Goal: Transaction & Acquisition: Purchase product/service

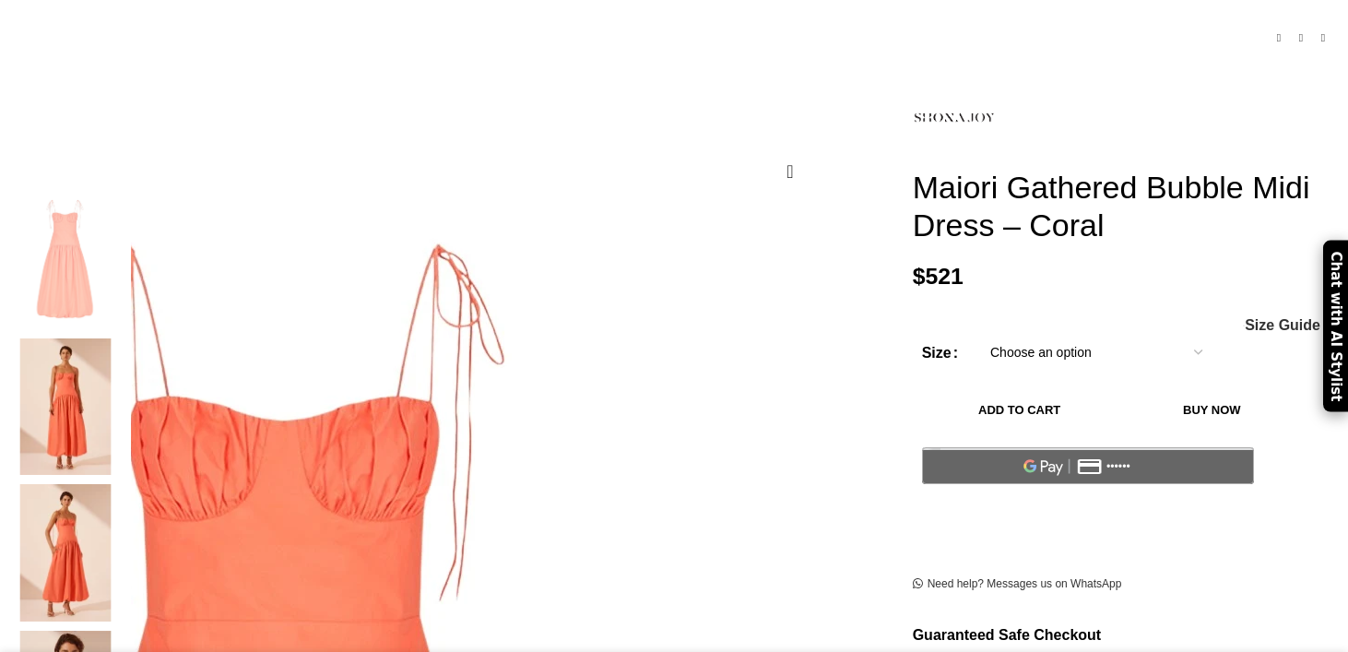
scroll to position [200, 0]
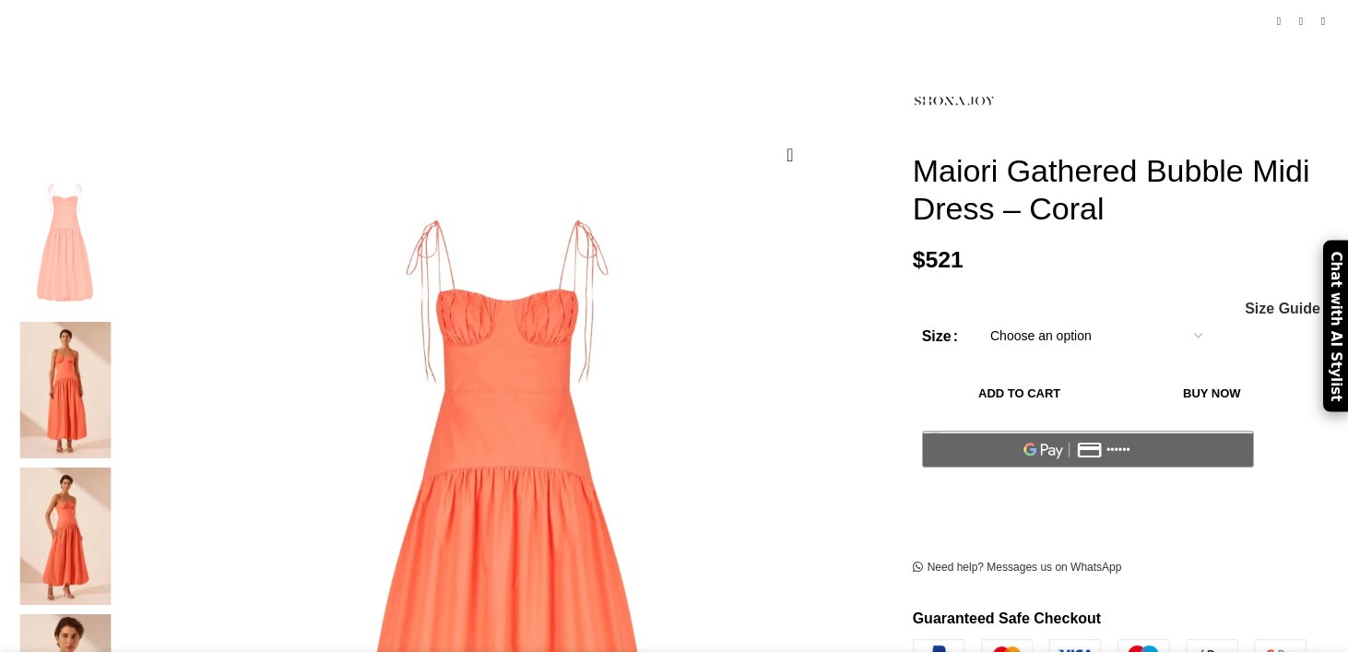
click at [1015, 350] on select "Choose an option 4 UK 6 UK 8 [GEOGRAPHIC_DATA] 10 [GEOGRAPHIC_DATA] 12 [GEOGRAP…" at bounding box center [1097, 335] width 240 height 39
click at [977, 324] on select "Choose an option 4 UK 6 UK 8 [GEOGRAPHIC_DATA] 10 [GEOGRAPHIC_DATA] 12 [GEOGRAP…" at bounding box center [1097, 335] width 240 height 39
select select "8-[GEOGRAPHIC_DATA]"
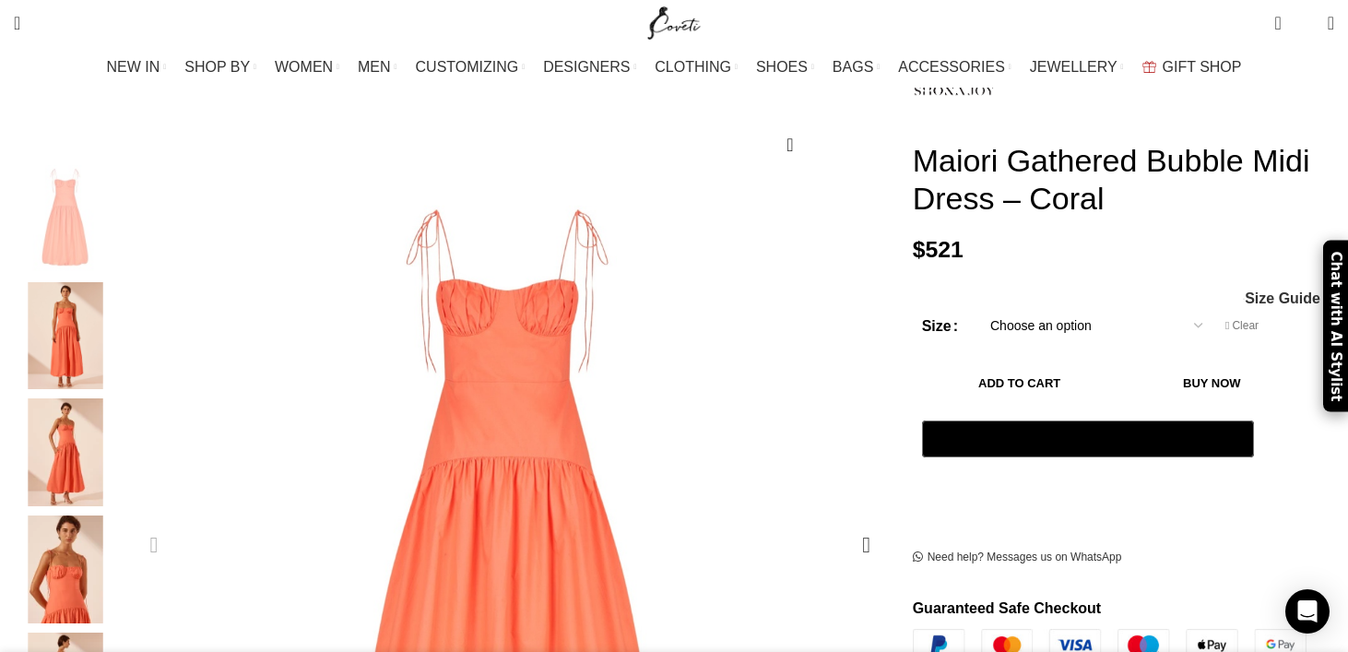
scroll to position [0, 194]
click at [122, 334] on img "2 / 6" at bounding box center [65, 336] width 113 height 108
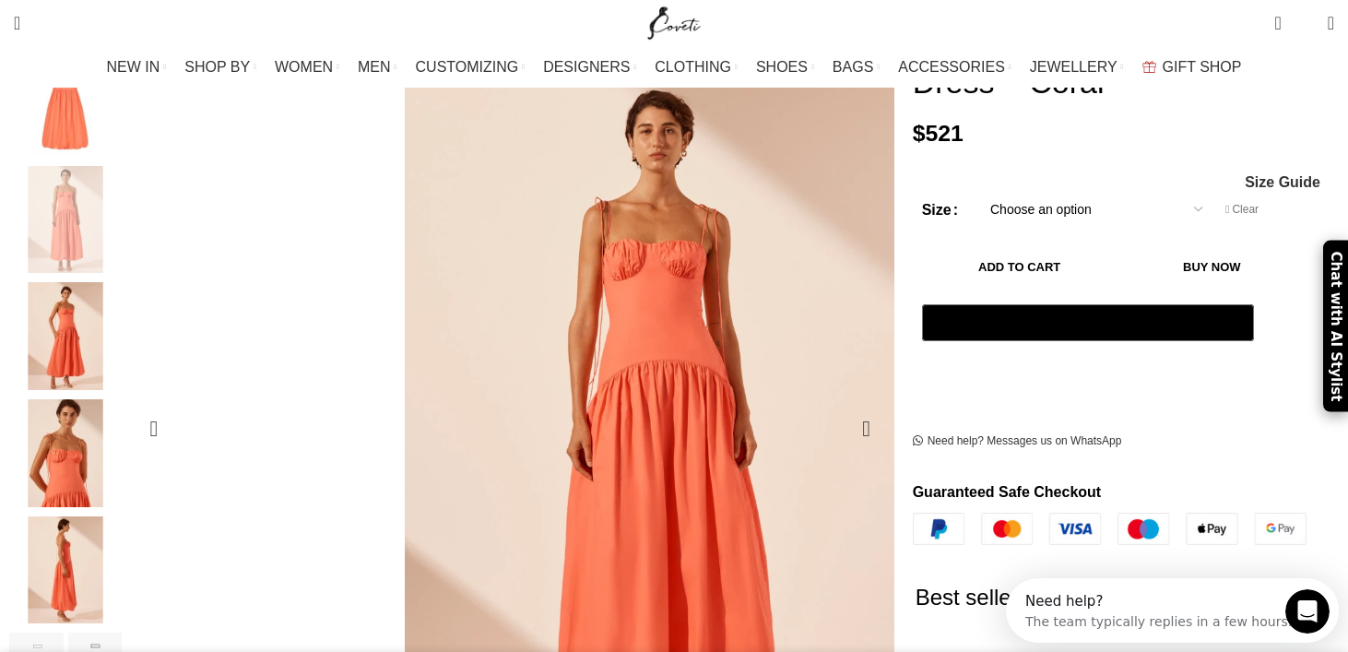
scroll to position [334, 0]
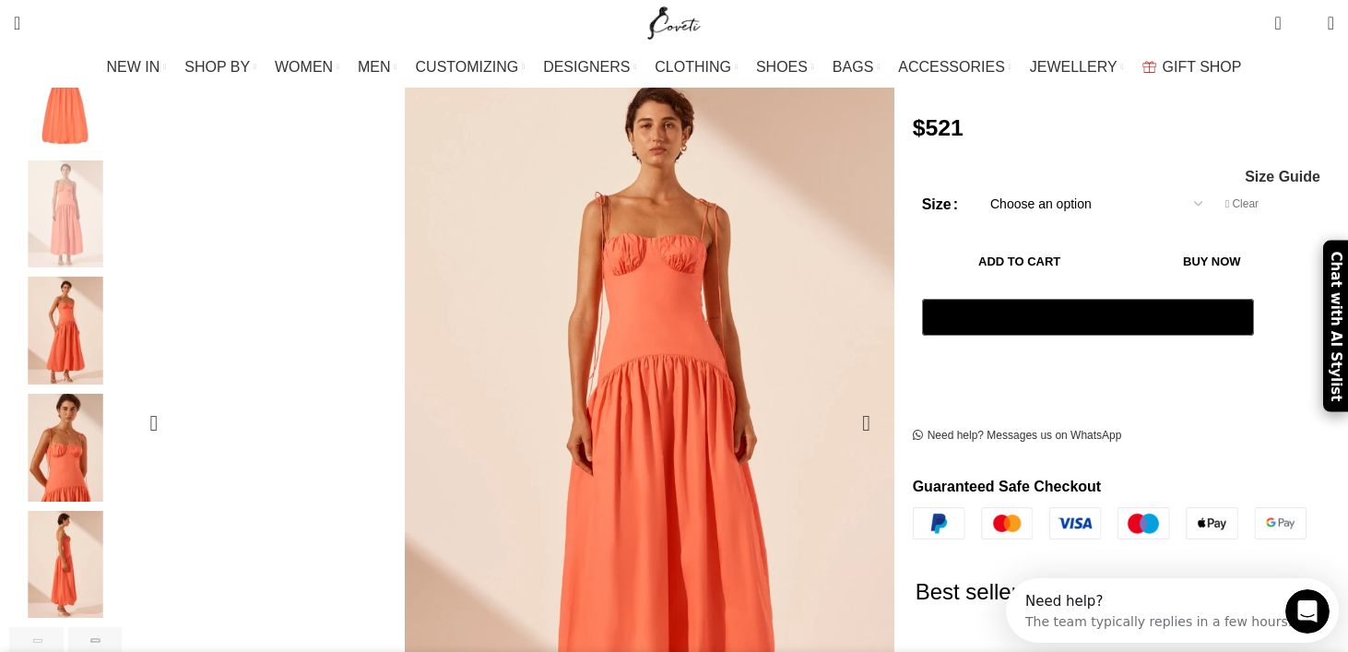
click at [122, 334] on img "3 / 6" at bounding box center [65, 331] width 113 height 108
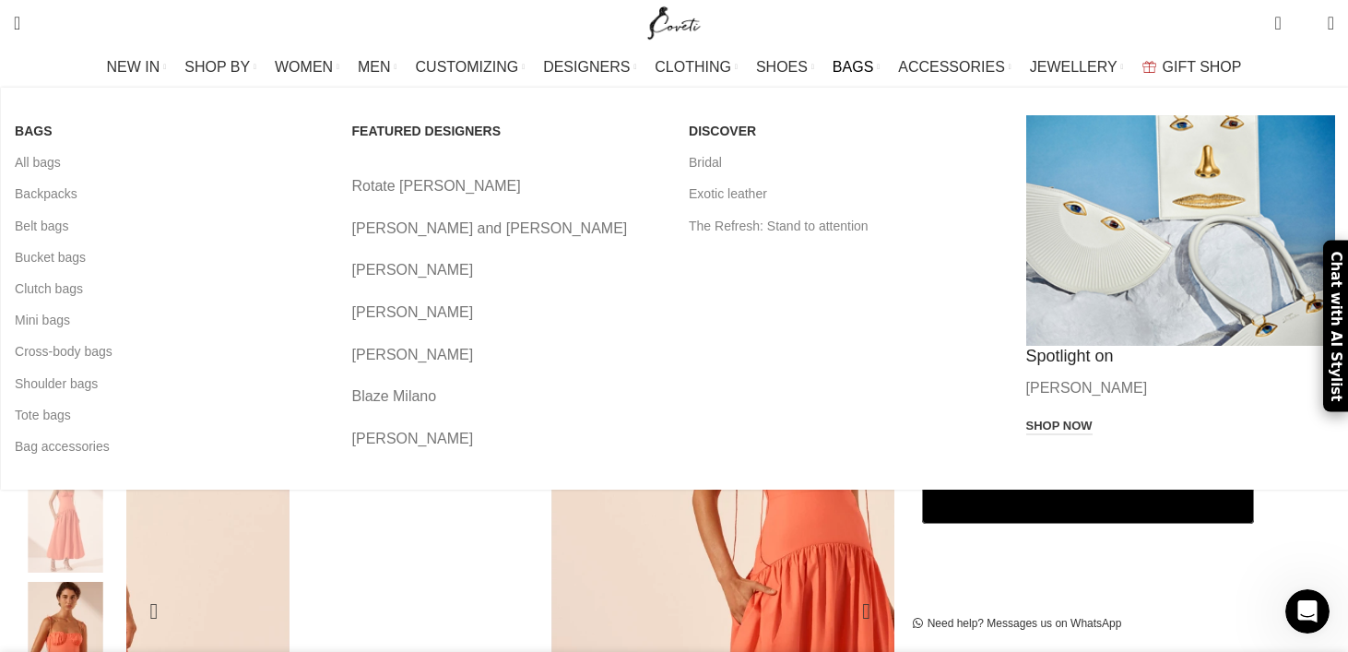
scroll to position [143, 0]
